Goal: Task Accomplishment & Management: Manage account settings

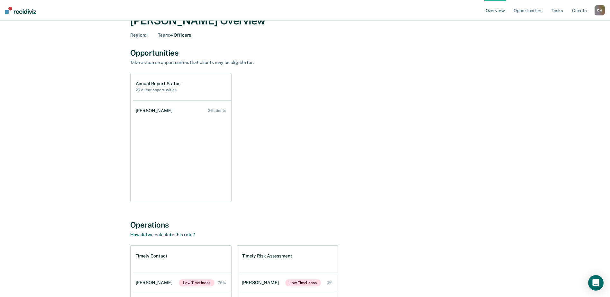
scroll to position [64, 0]
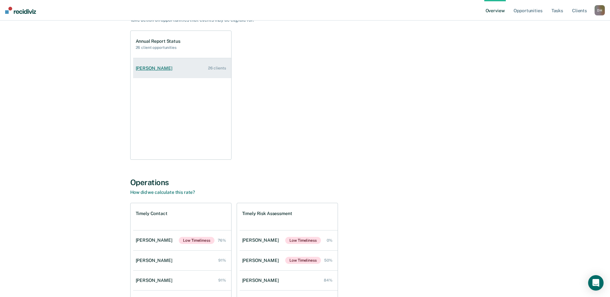
click at [149, 72] on link "[PERSON_NAME] 26 clients" at bounding box center [182, 68] width 98 height 18
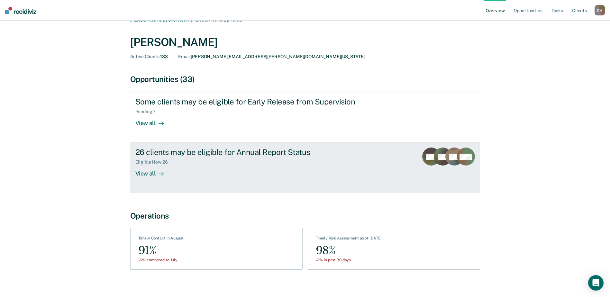
scroll to position [17, 0]
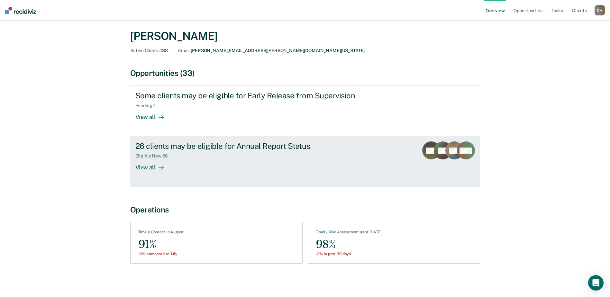
click at [144, 166] on div "View all" at bounding box center [153, 165] width 36 height 13
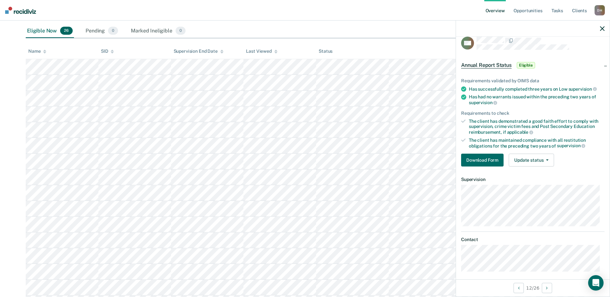
scroll to position [13, 0]
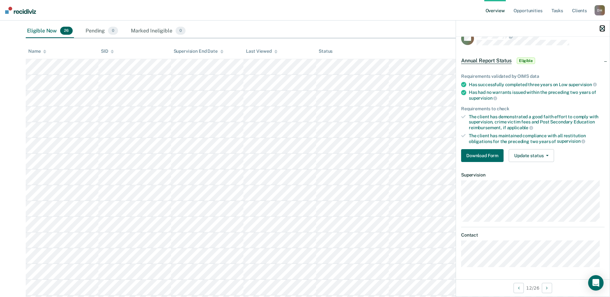
click at [603, 27] on icon "button" at bounding box center [602, 28] width 5 height 5
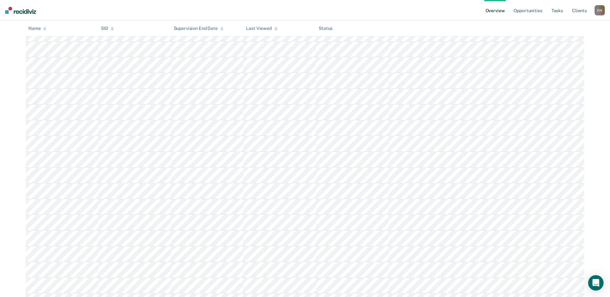
scroll to position [225, 0]
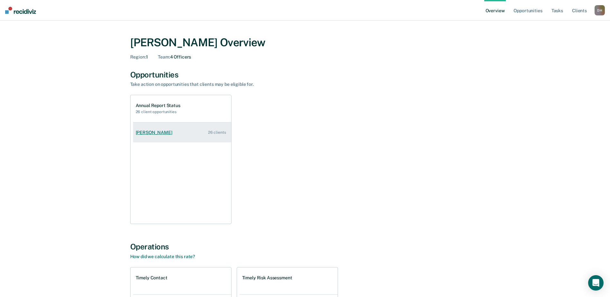
click at [146, 133] on div "[PERSON_NAME]" at bounding box center [155, 132] width 39 height 5
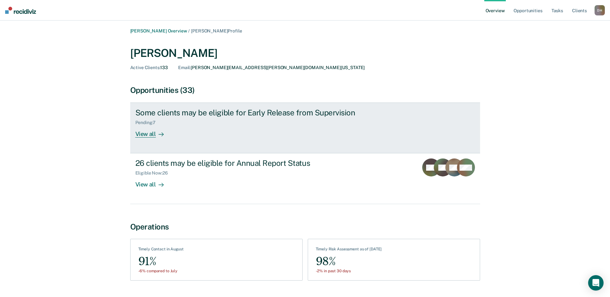
click at [173, 113] on div "Some clients may be eligible for Early Release from Supervision" at bounding box center [248, 112] width 226 height 9
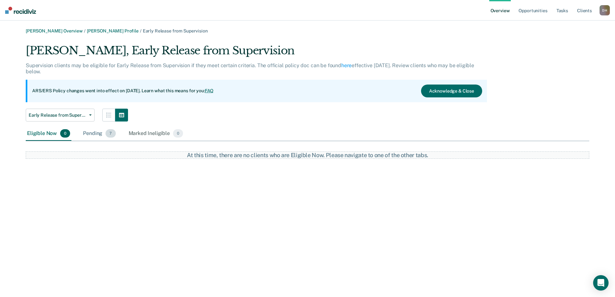
click at [98, 131] on div "Pending 7" at bounding box center [99, 134] width 35 height 14
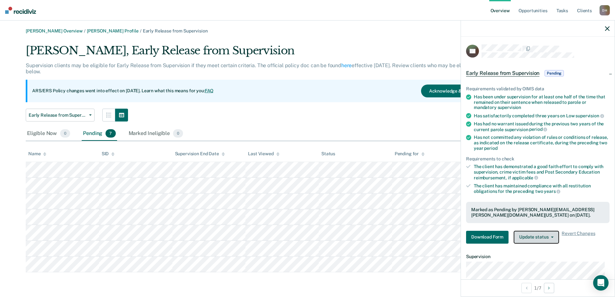
click at [543, 238] on button "Update status" at bounding box center [536, 237] width 45 height 13
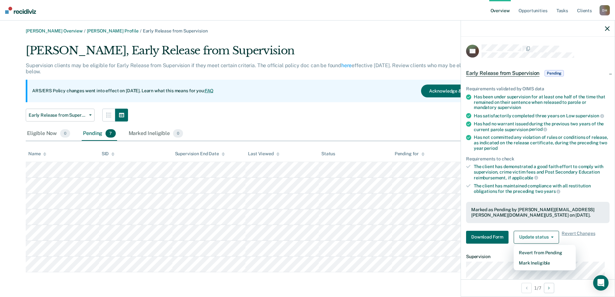
click at [564, 172] on div "The client has demonstrated a good faith effort to comply with supervision, cri…" at bounding box center [542, 172] width 136 height 16
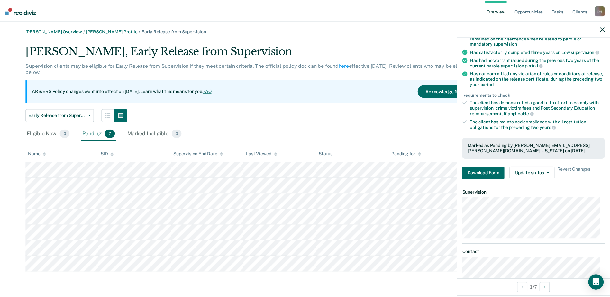
scroll to position [81, 0]
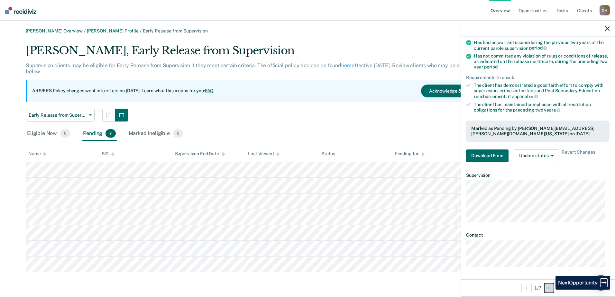
click at [550, 290] on icon "Next Opportunity" at bounding box center [549, 288] width 2 height 5
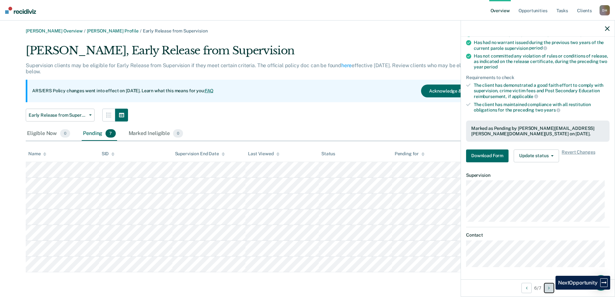
click at [550, 290] on icon "Next Opportunity" at bounding box center [549, 288] width 2 height 5
click at [25, 10] on img at bounding box center [20, 10] width 31 height 7
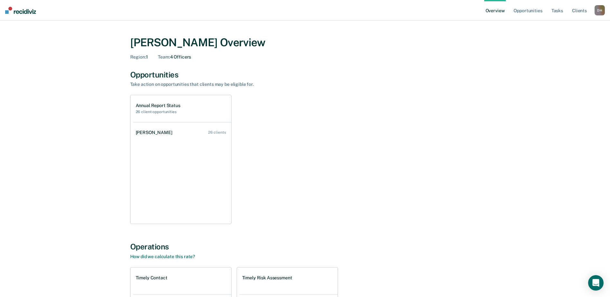
click at [153, 76] on div "Opportunities" at bounding box center [305, 74] width 350 height 9
click at [150, 71] on div "Opportunities" at bounding box center [305, 74] width 350 height 9
click at [156, 71] on div "Opportunities" at bounding box center [305, 74] width 350 height 9
click at [154, 133] on div "[PERSON_NAME]" at bounding box center [155, 132] width 39 height 5
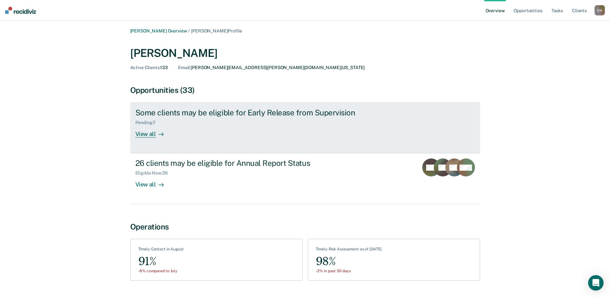
click at [148, 132] on div "View all" at bounding box center [153, 131] width 36 height 13
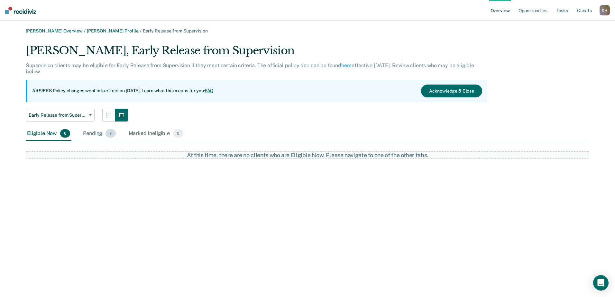
click at [88, 128] on div "Pending 7" at bounding box center [99, 134] width 35 height 14
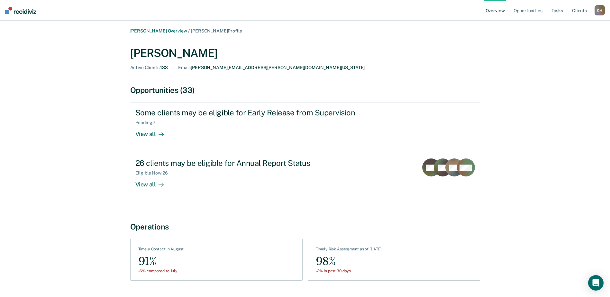
click at [153, 90] on div "Opportunities (33)" at bounding box center [305, 90] width 350 height 9
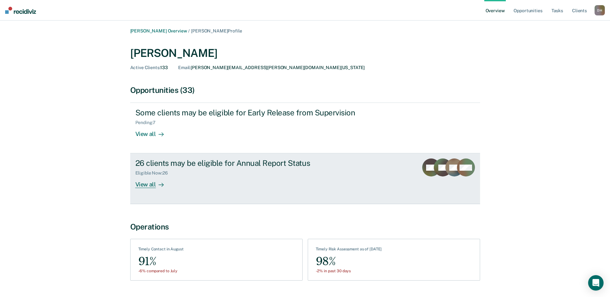
click at [250, 162] on div "26 clients may be eligible for Annual Report Status" at bounding box center [248, 163] width 226 height 9
